Goal: Information Seeking & Learning: Learn about a topic

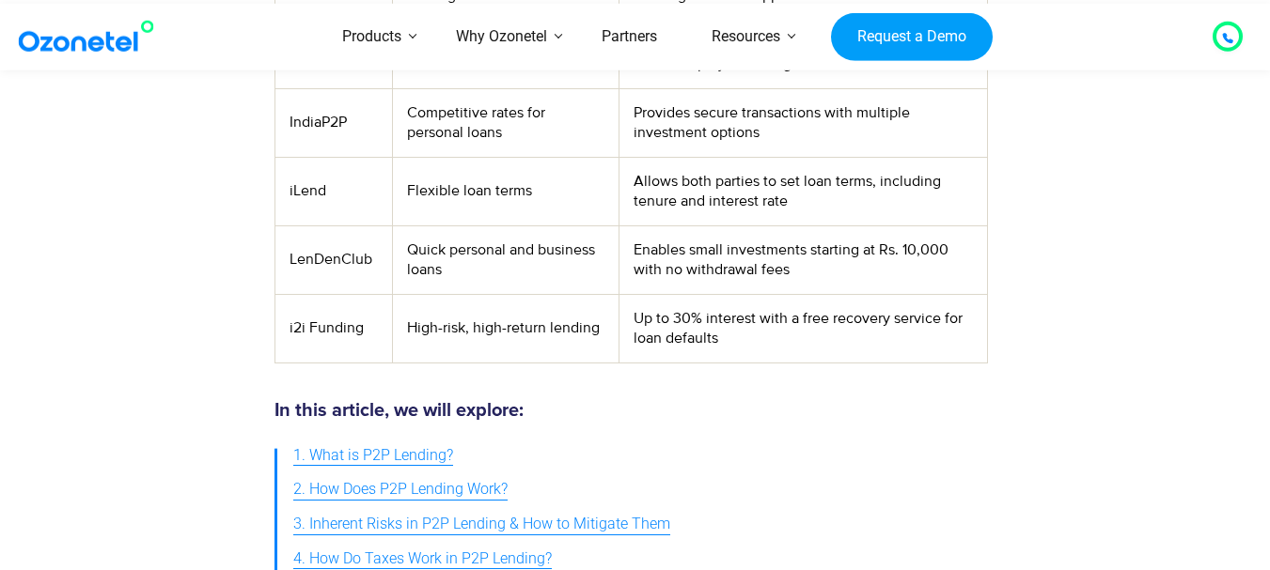
scroll to position [1222, 0]
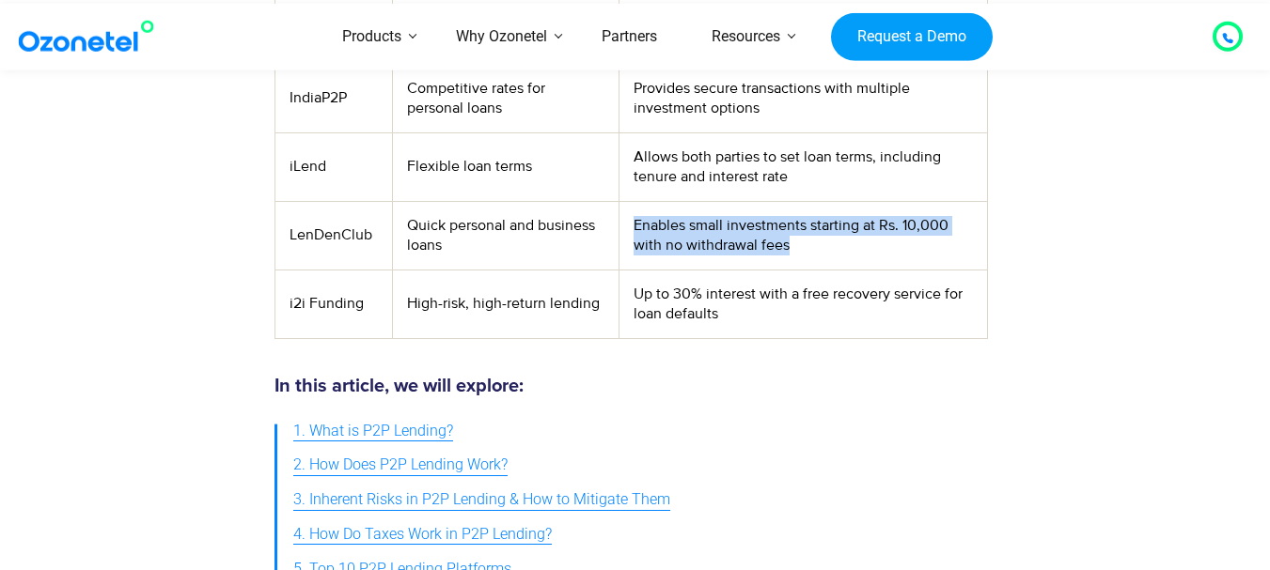
drag, startPoint x: 634, startPoint y: 222, endPoint x: 948, endPoint y: 240, distance: 314.4
click at [948, 240] on td "Enables small investments starting at Rs. 10,000 with no withdrawal fees" at bounding box center [802, 235] width 367 height 69
click at [809, 260] on td "Enables small investments starting at Rs. 10,000 with no withdrawal fees" at bounding box center [802, 235] width 367 height 69
drag, startPoint x: 787, startPoint y: 246, endPoint x: 620, endPoint y: 232, distance: 167.0
click at [620, 232] on td "Enables small investments starting at Rs. 10,000 with no withdrawal fees" at bounding box center [802, 235] width 367 height 69
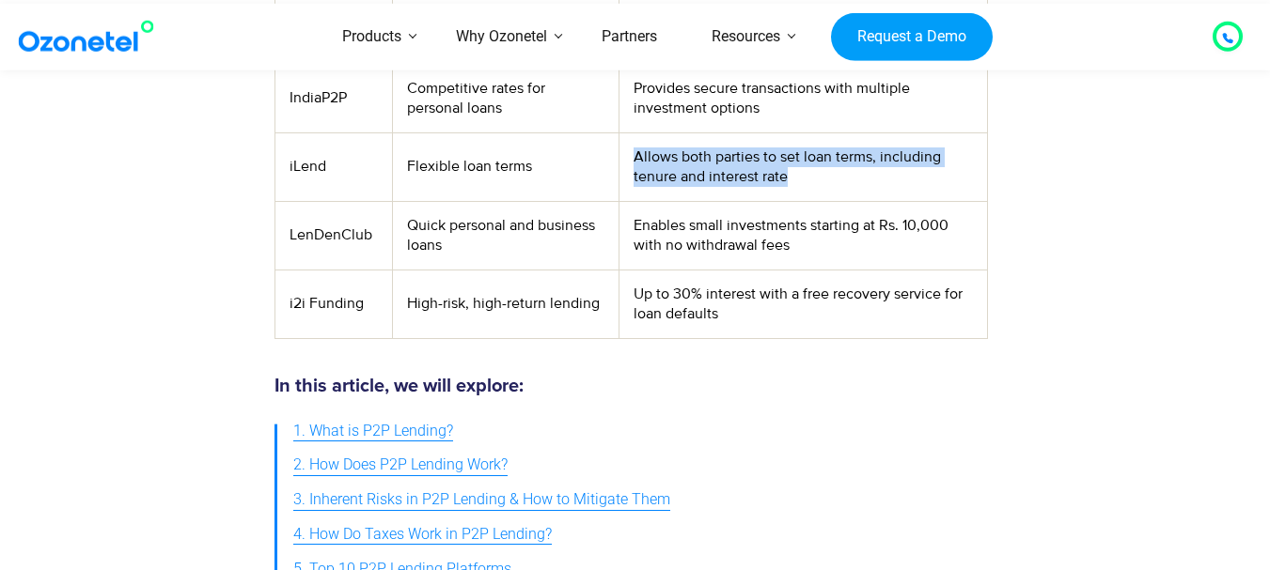
drag, startPoint x: 800, startPoint y: 176, endPoint x: 623, endPoint y: 164, distance: 177.1
click at [623, 164] on td "Allows both parties to set loan terms, including tenure and interest rate" at bounding box center [802, 167] width 367 height 69
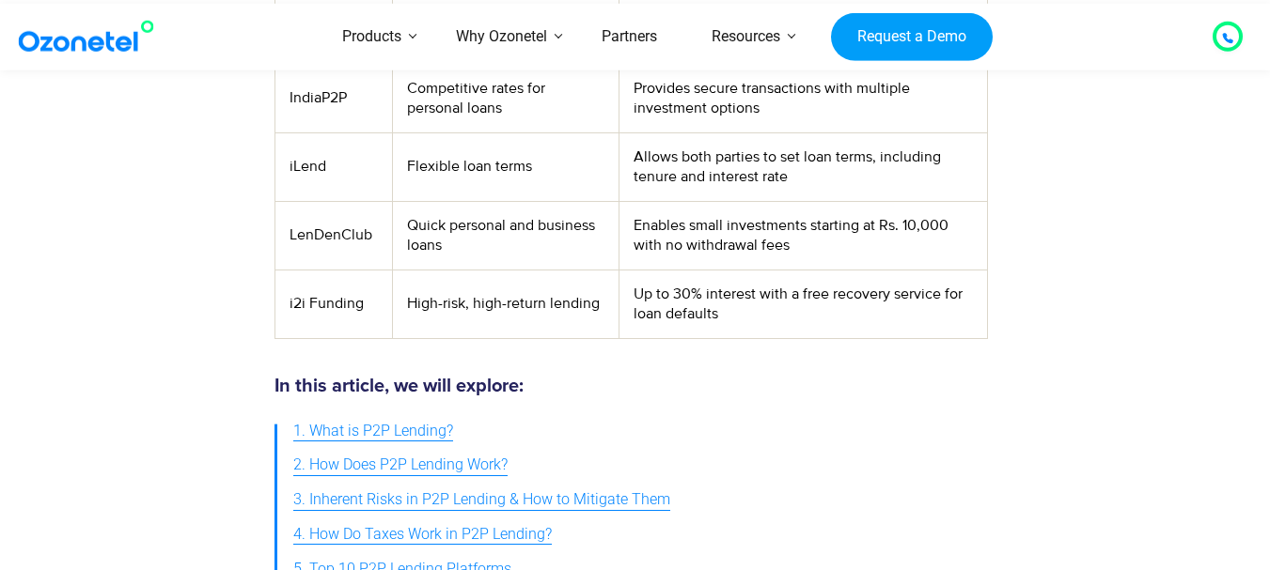
click at [598, 155] on td "Flexible loan terms" at bounding box center [506, 167] width 227 height 69
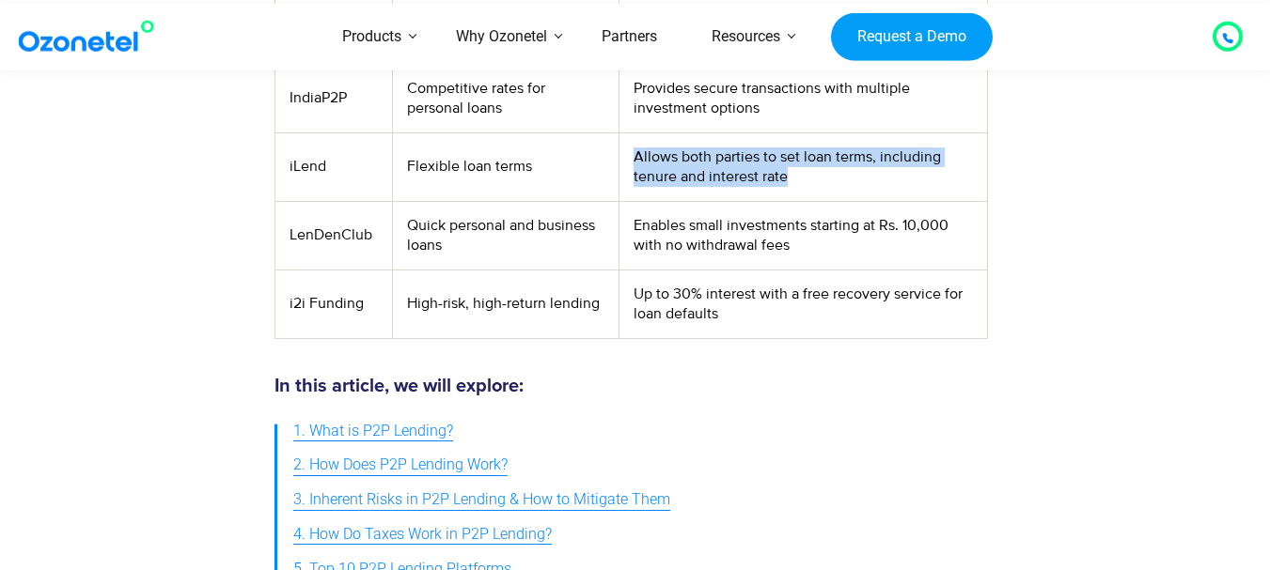
drag, startPoint x: 633, startPoint y: 155, endPoint x: 971, endPoint y: 168, distance: 338.6
click at [971, 168] on td "Allows both parties to set loan terms, including tenure and interest rate" at bounding box center [802, 167] width 367 height 69
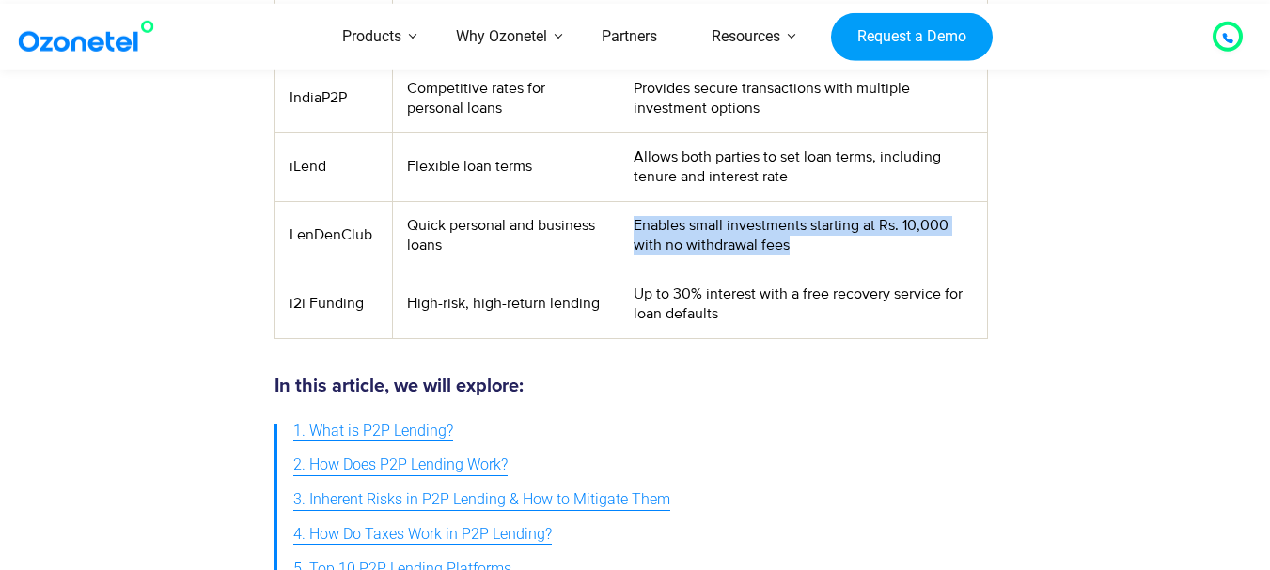
drag, startPoint x: 633, startPoint y: 227, endPoint x: 947, endPoint y: 242, distance: 315.2
click at [947, 242] on td "Enables small investments starting at Rs. 10,000 with no withdrawal fees" at bounding box center [802, 235] width 367 height 69
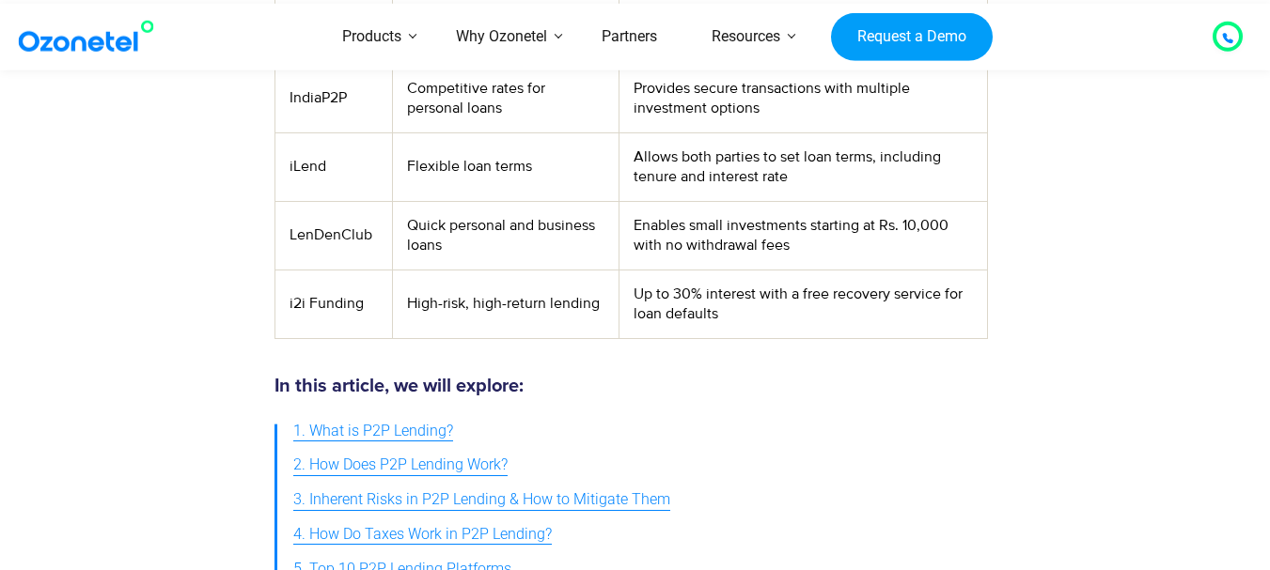
click at [957, 200] on td "Allows both parties to set loan terms, including tenure and interest rate" at bounding box center [802, 167] width 367 height 69
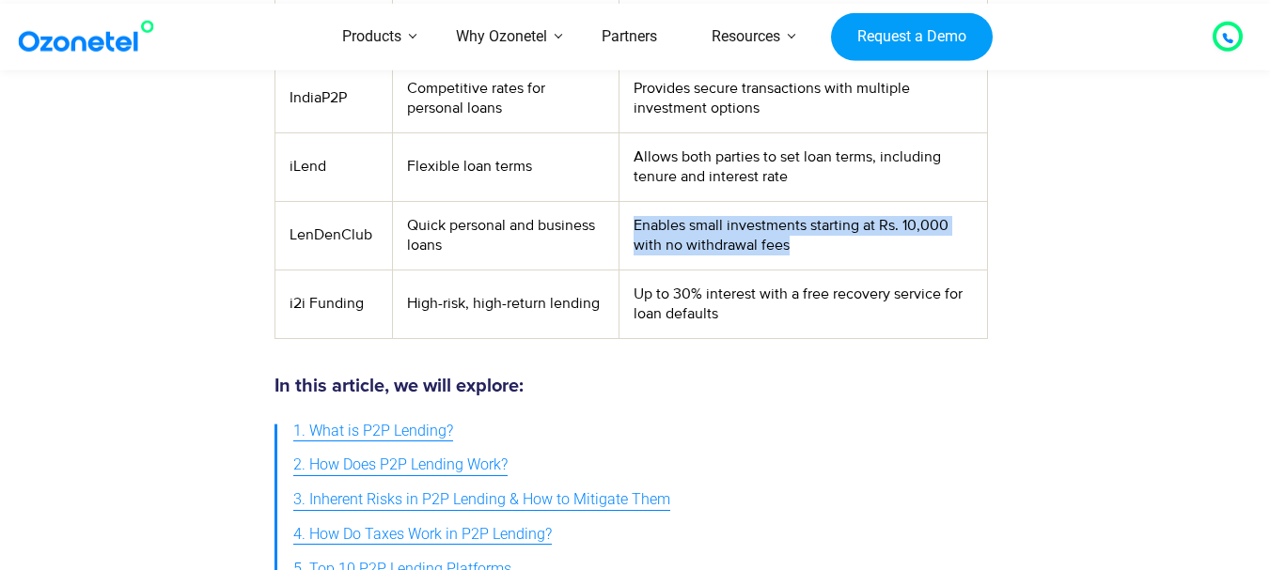
drag, startPoint x: 633, startPoint y: 224, endPoint x: 957, endPoint y: 239, distance: 323.7
click at [957, 239] on td "Enables small investments starting at Rs. 10,000 with no withdrawal fees" at bounding box center [802, 235] width 367 height 69
click at [823, 262] on td "Enables small investments starting at Rs. 10,000 with no withdrawal fees" at bounding box center [802, 235] width 367 height 69
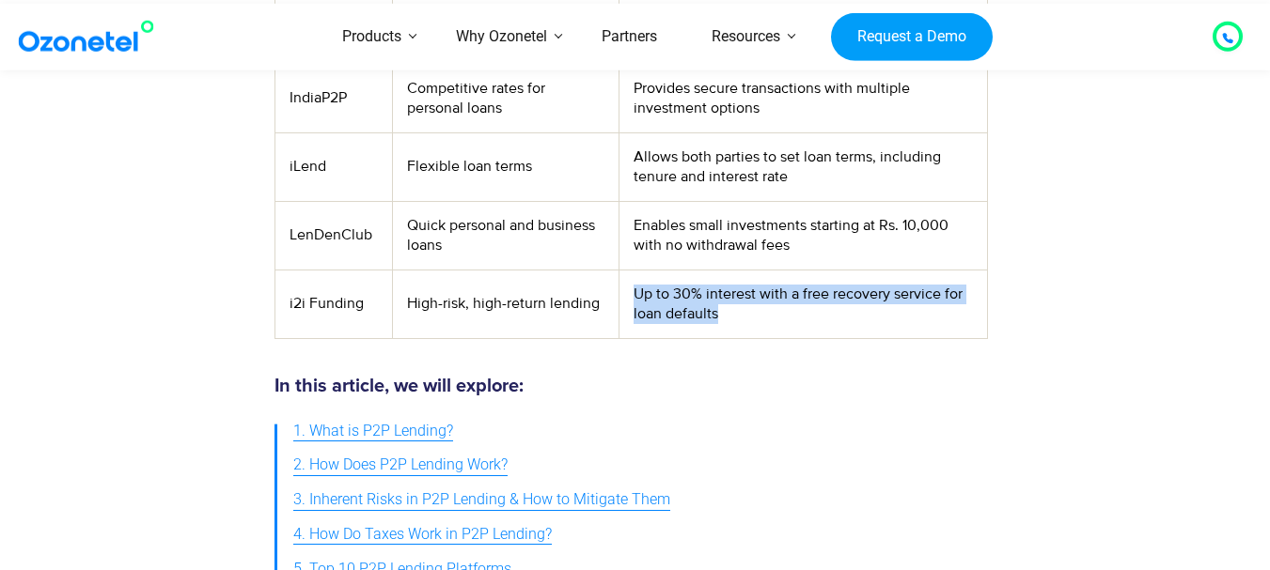
drag, startPoint x: 633, startPoint y: 293, endPoint x: 977, endPoint y: 310, distance: 344.4
click at [977, 310] on td "Up to 30% interest with a free recovery service for loan defaults" at bounding box center [802, 304] width 367 height 69
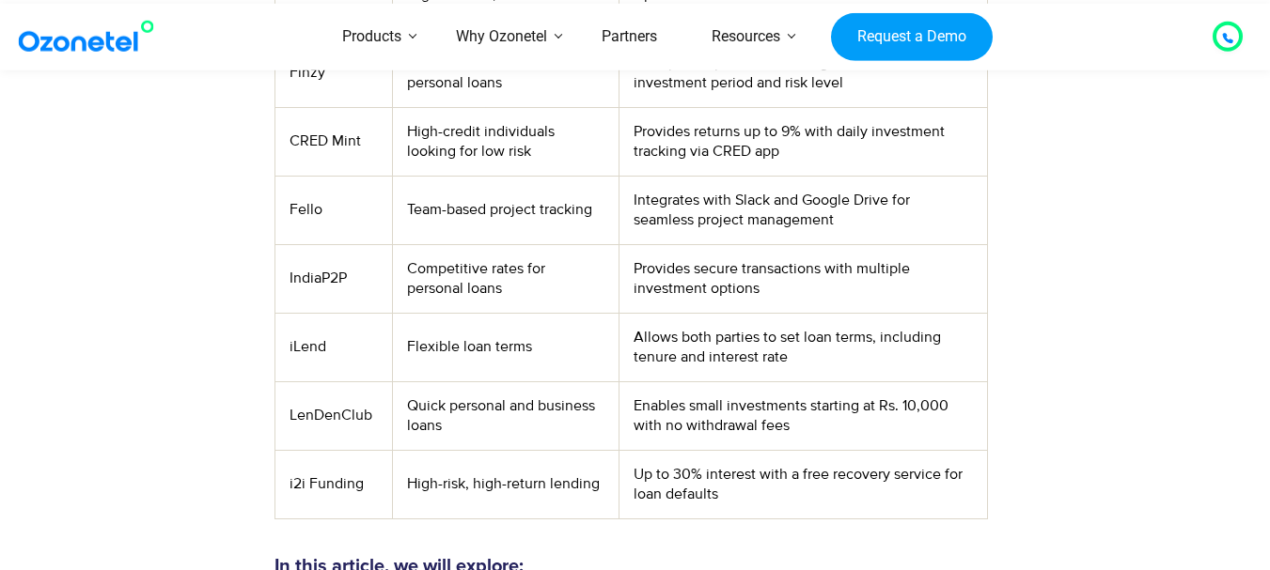
scroll to position [1034, 0]
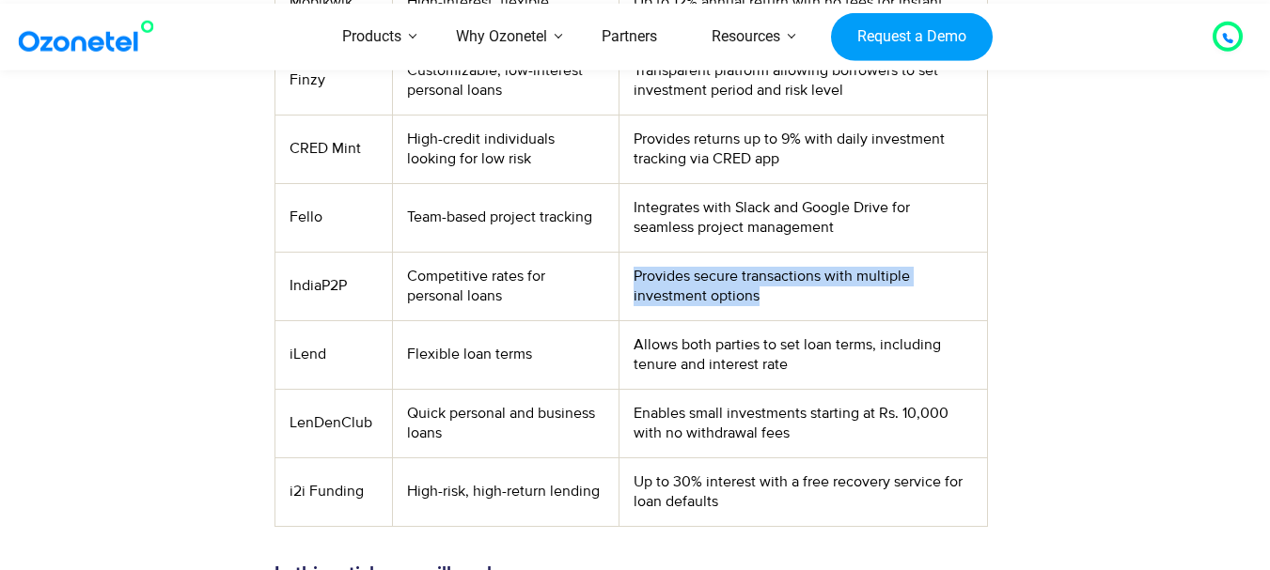
drag, startPoint x: 634, startPoint y: 274, endPoint x: 821, endPoint y: 294, distance: 187.2
click at [821, 294] on td "Provides secure transactions with multiple investment options" at bounding box center [802, 286] width 367 height 69
click at [779, 302] on td "Provides secure transactions with multiple investment options" at bounding box center [802, 286] width 367 height 69
drag, startPoint x: 633, startPoint y: 270, endPoint x: 805, endPoint y: 301, distance: 175.7
click at [805, 301] on td "Provides secure transactions with multiple investment options" at bounding box center [802, 286] width 367 height 69
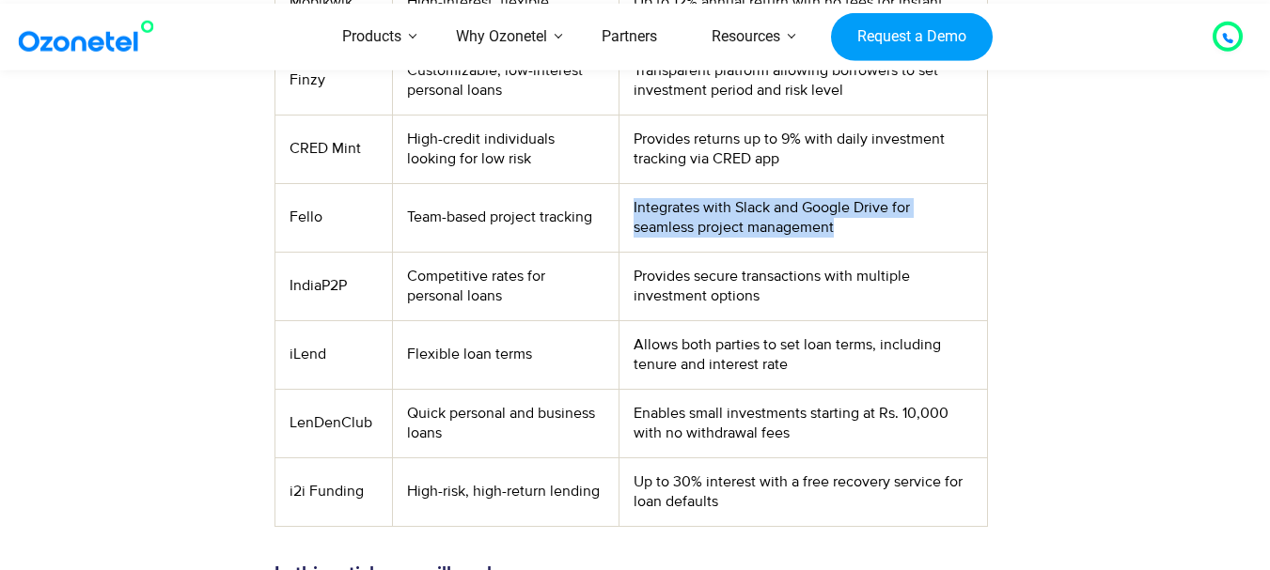
drag, startPoint x: 633, startPoint y: 208, endPoint x: 853, endPoint y: 231, distance: 222.1
click at [853, 231] on td "Integrates with Slack and Google Drive for seamless project management" at bounding box center [802, 217] width 367 height 69
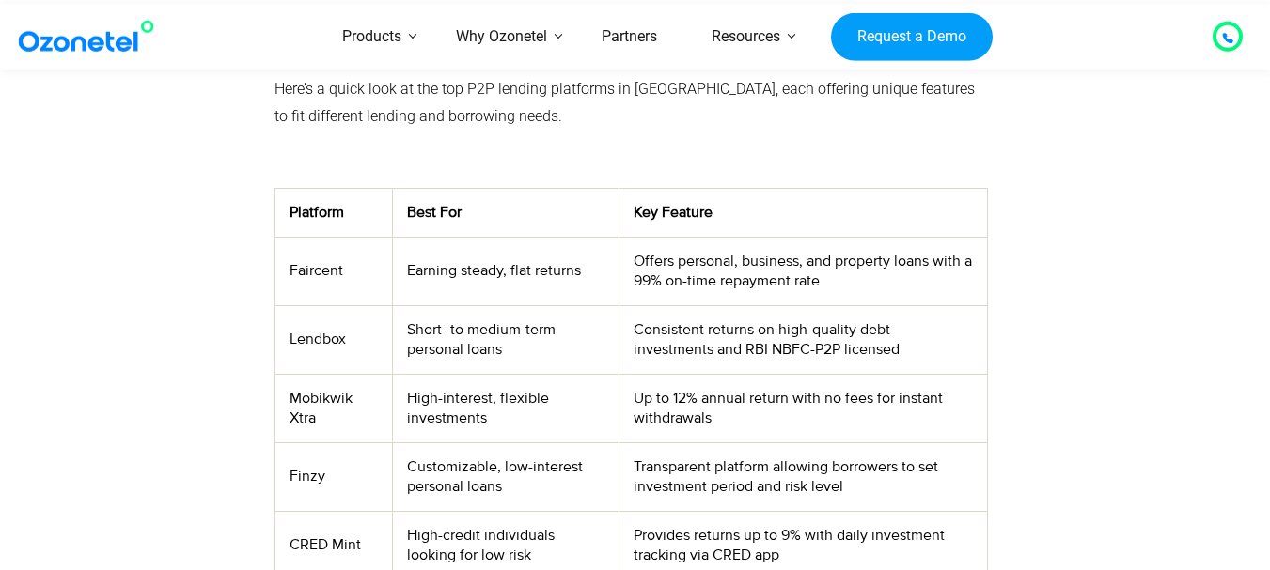
scroll to position [658, 0]
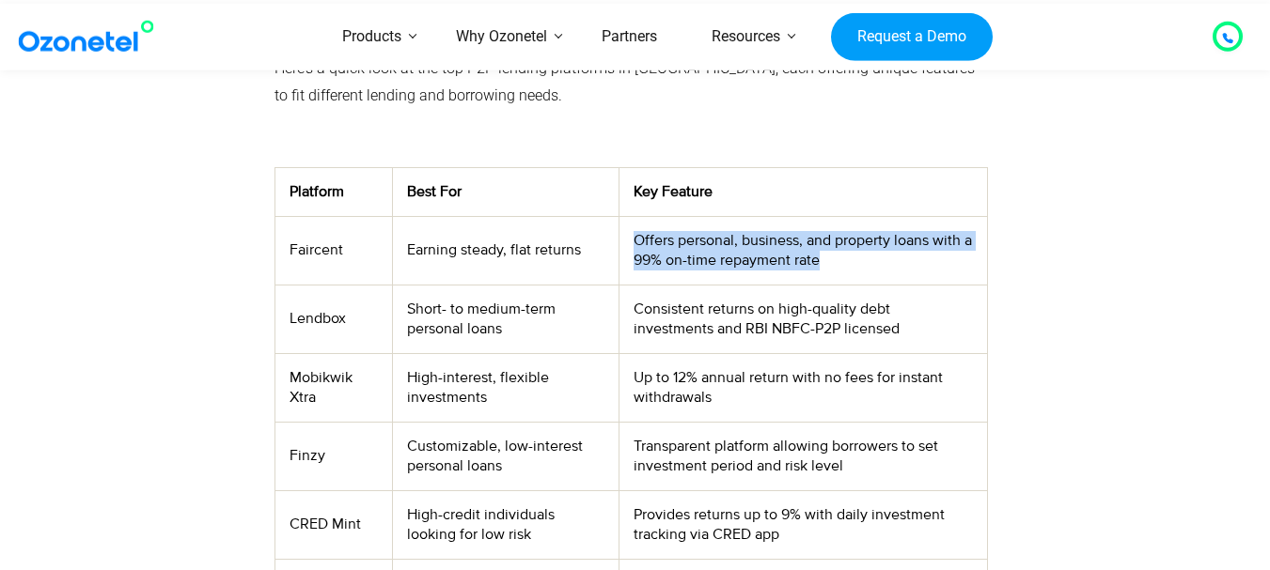
drag, startPoint x: 634, startPoint y: 236, endPoint x: 967, endPoint y: 259, distance: 333.5
click at [967, 259] on td "Offers personal, business, and property loans with a 99% on-time repayment rate" at bounding box center [802, 250] width 367 height 69
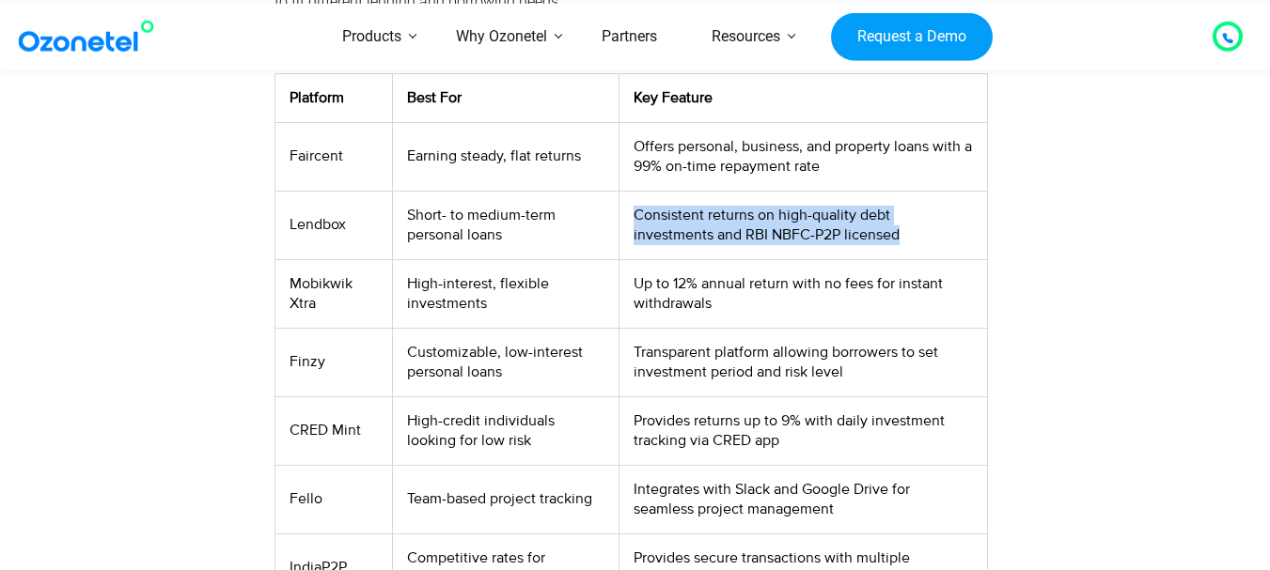
drag, startPoint x: 633, startPoint y: 215, endPoint x: 838, endPoint y: 249, distance: 208.6
click at [838, 249] on td "Consistent returns on high-quality debt investments and RBI NBFC-P2P licensed" at bounding box center [802, 225] width 367 height 69
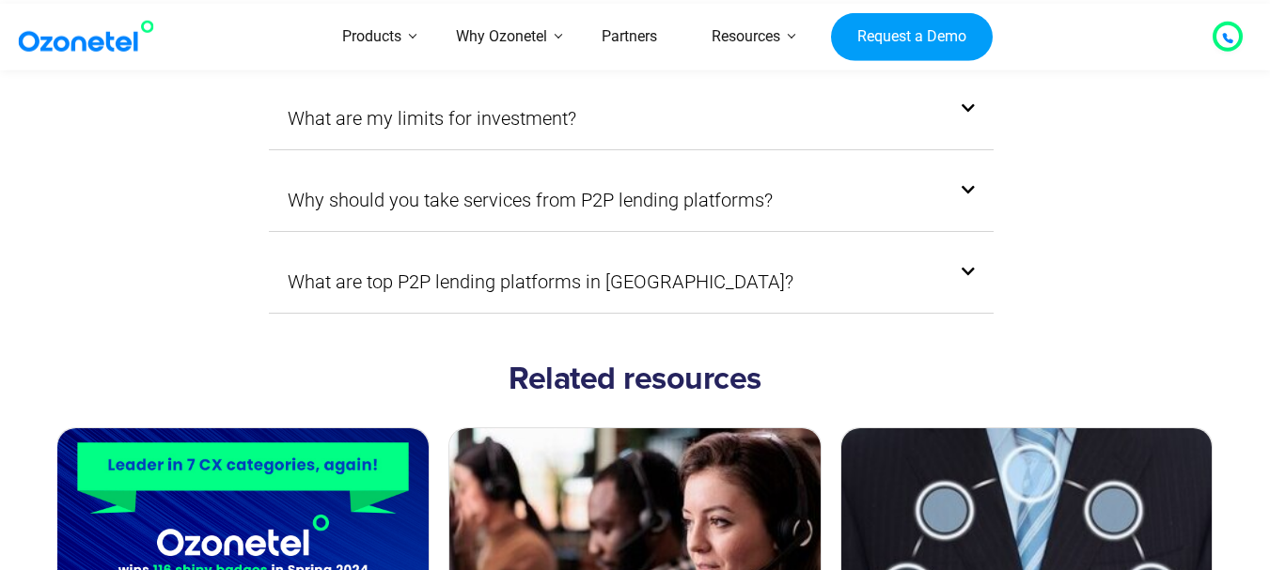
scroll to position [13534, 0]
